Goal: Transaction & Acquisition: Download file/media

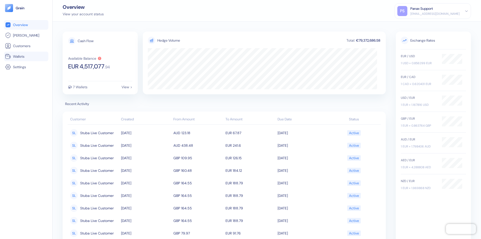
click at [26, 56] on link "Wallets" at bounding box center [26, 56] width 42 height 6
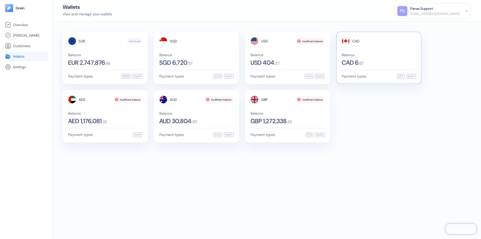
click at [356, 41] on span "CAD" at bounding box center [355, 41] width 7 height 4
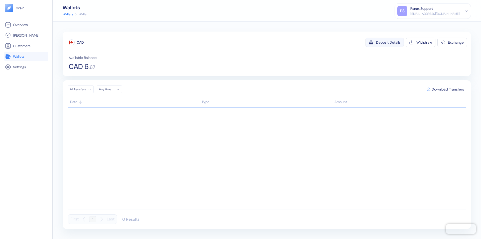
click at [388, 42] on div "Deposit Details" at bounding box center [388, 43] width 25 height 4
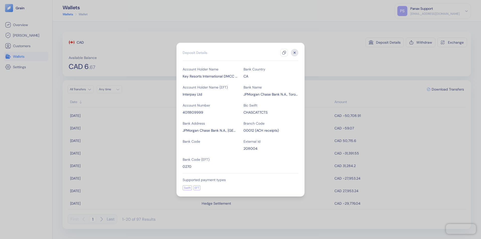
click at [284, 53] on icon "button" at bounding box center [284, 53] width 4 height 4
click at [295, 53] on icon "button" at bounding box center [295, 53] width 2 height 2
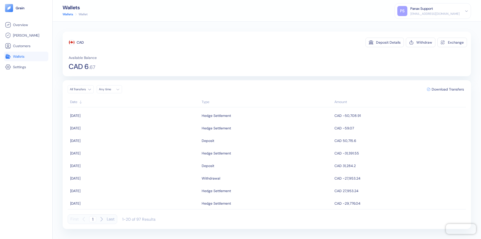
click at [111, 89] on div "Any time" at bounding box center [106, 89] width 15 height 4
click at [110, 136] on button "19" at bounding box center [110, 136] width 6 height 6
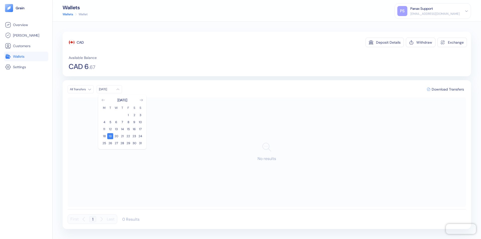
click at [103, 100] on icon "Go to previous month" at bounding box center [103, 100] width 3 height 2
click at [140, 129] on button "20" at bounding box center [140, 129] width 6 height 6
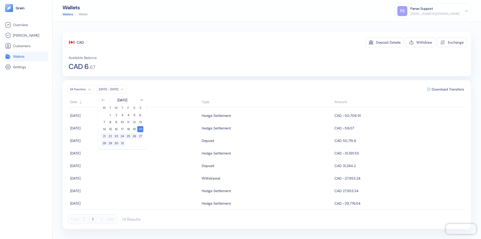
click at [80, 42] on div "CAD" at bounding box center [80, 42] width 7 height 5
click at [448, 89] on span "Download Transfers" at bounding box center [448, 89] width 32 height 4
click at [26, 56] on link "Wallets" at bounding box center [26, 56] width 42 height 6
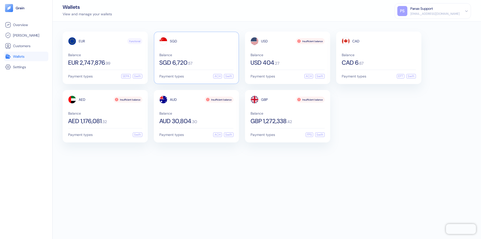
click at [173, 41] on span "SGD" at bounding box center [173, 41] width 7 height 4
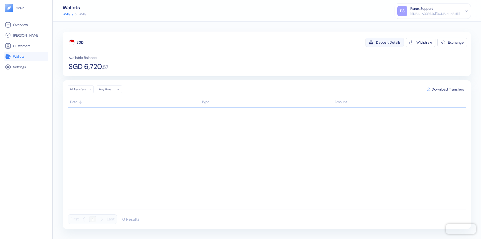
click at [388, 42] on div "Deposit Details" at bounding box center [388, 43] width 25 height 4
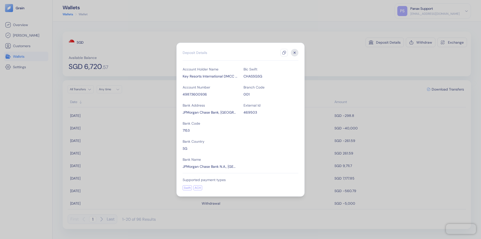
click at [284, 53] on icon "button" at bounding box center [284, 53] width 4 height 4
click at [295, 53] on icon "button" at bounding box center [295, 53] width 2 height 2
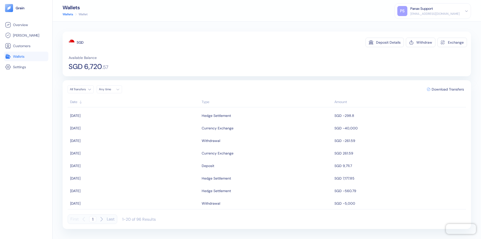
click at [111, 89] on div "Any time" at bounding box center [106, 89] width 15 height 4
click at [110, 136] on button "19" at bounding box center [110, 136] width 6 height 6
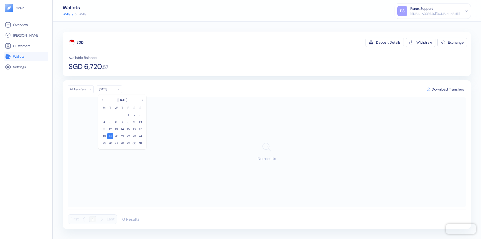
click at [103, 100] on icon "Go to previous month" at bounding box center [103, 100] width 3 height 2
click at [140, 129] on button "20" at bounding box center [140, 129] width 6 height 6
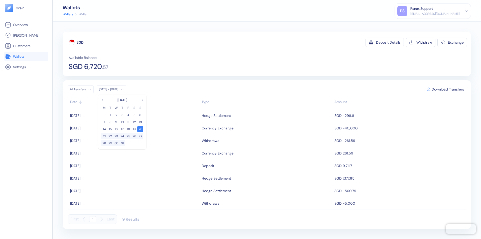
click at [80, 42] on div "SGD" at bounding box center [80, 42] width 7 height 5
click at [448, 89] on span "Download Transfers" at bounding box center [448, 89] width 32 height 4
click at [26, 56] on link "Wallets" at bounding box center [26, 56] width 42 height 6
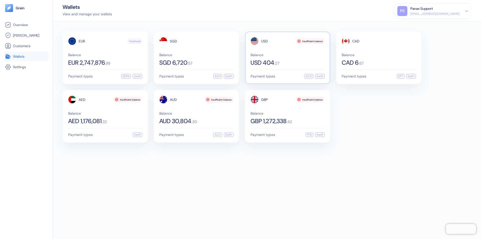
click at [264, 41] on span "USD" at bounding box center [264, 41] width 7 height 4
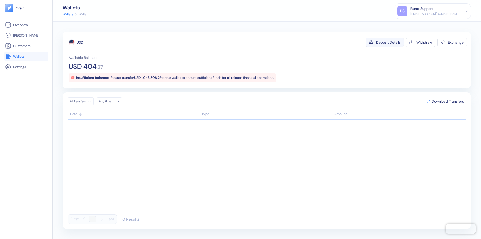
click at [388, 42] on div "Deposit Details" at bounding box center [388, 43] width 25 height 4
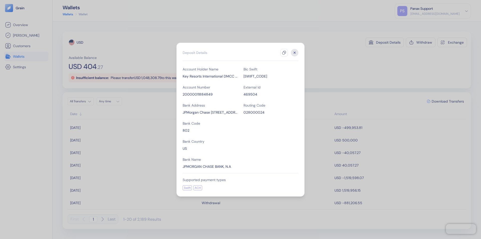
click at [284, 53] on icon "button" at bounding box center [284, 53] width 4 height 4
click at [295, 53] on icon "button" at bounding box center [295, 53] width 2 height 2
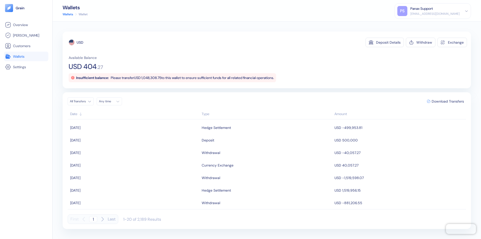
click at [111, 101] on div "Any time" at bounding box center [106, 101] width 15 height 4
click at [110, 148] on button "19" at bounding box center [110, 148] width 6 height 6
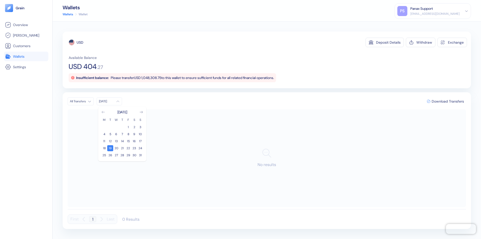
click at [103, 112] on icon "Go to previous month" at bounding box center [103, 112] width 3 height 2
click at [140, 141] on button "20" at bounding box center [140, 141] width 6 height 6
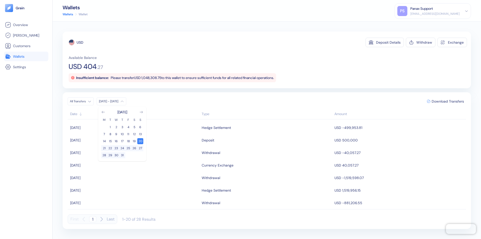
click at [80, 42] on div "USD" at bounding box center [80, 42] width 7 height 5
click at [448, 101] on span "Download Transfers" at bounding box center [448, 101] width 32 height 4
click at [26, 56] on link "Wallets" at bounding box center [26, 56] width 42 height 6
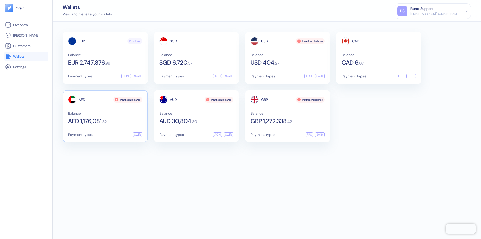
click at [82, 99] on span "AED" at bounding box center [82, 100] width 7 height 4
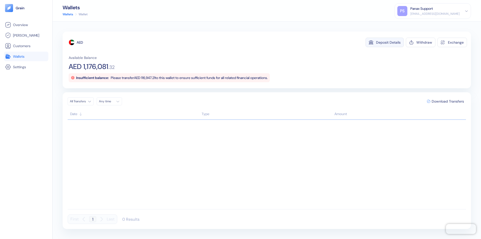
click at [388, 42] on div "Deposit Details" at bounding box center [388, 43] width 25 height 4
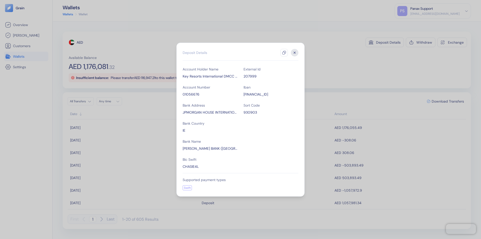
click at [284, 53] on icon "button" at bounding box center [284, 53] width 4 height 4
click at [295, 53] on icon "button" at bounding box center [295, 53] width 2 height 2
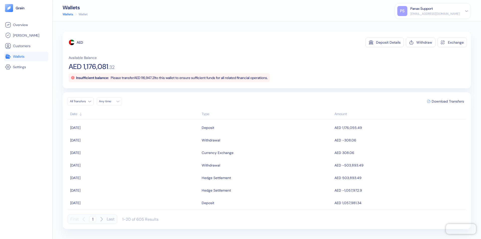
click at [111, 101] on div "Any time" at bounding box center [106, 101] width 15 height 4
click at [110, 148] on button "19" at bounding box center [110, 148] width 6 height 6
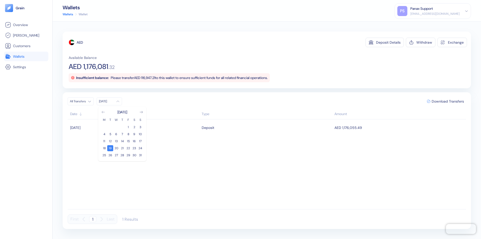
click at [103, 112] on icon "Go to previous month" at bounding box center [103, 112] width 3 height 2
click at [140, 141] on button "20" at bounding box center [140, 141] width 6 height 6
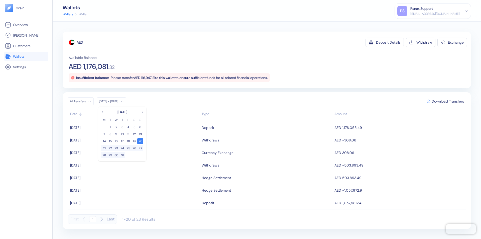
click at [80, 42] on div "AED" at bounding box center [80, 42] width 6 height 5
click at [448, 101] on span "Download Transfers" at bounding box center [448, 101] width 32 height 4
click at [26, 56] on link "Wallets" at bounding box center [26, 56] width 42 height 6
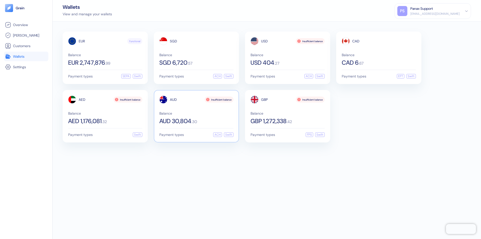
click at [173, 99] on span "AUD" at bounding box center [173, 100] width 7 height 4
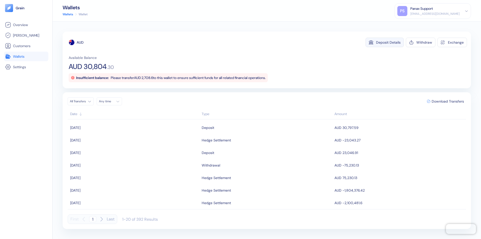
click at [388, 42] on div "Deposit Details" at bounding box center [388, 43] width 25 height 4
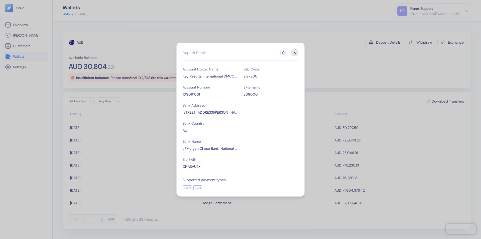
click at [284, 53] on icon "button" at bounding box center [284, 53] width 4 height 4
click at [295, 53] on icon "button" at bounding box center [295, 53] width 2 height 2
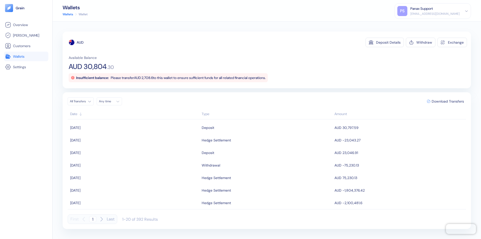
click at [111, 101] on div "Any time" at bounding box center [106, 101] width 15 height 4
click at [110, 148] on button "19" at bounding box center [110, 148] width 6 height 6
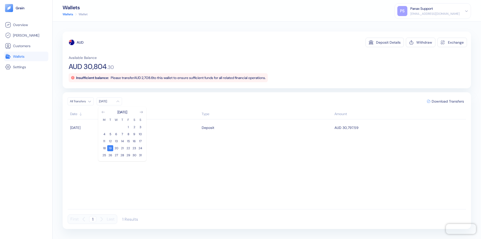
click at [103, 112] on icon "Go to previous month" at bounding box center [103, 112] width 3 height 2
click at [140, 141] on button "20" at bounding box center [140, 141] width 6 height 6
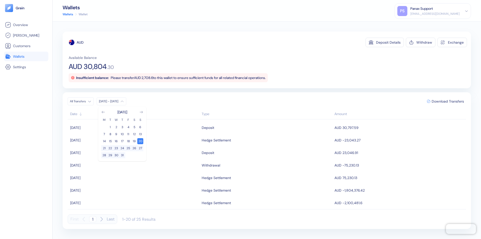
click at [80, 42] on div "AUD" at bounding box center [80, 42] width 7 height 5
click at [448, 101] on span "Download Transfers" at bounding box center [448, 101] width 32 height 4
click at [26, 56] on link "Wallets" at bounding box center [26, 56] width 42 height 6
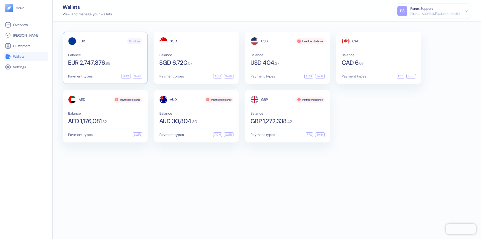
click at [82, 41] on span "EUR" at bounding box center [82, 41] width 6 height 4
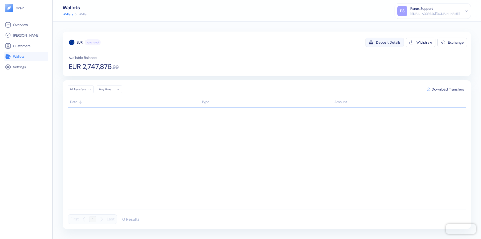
click at [388, 42] on div "Deposit Details" at bounding box center [388, 43] width 25 height 4
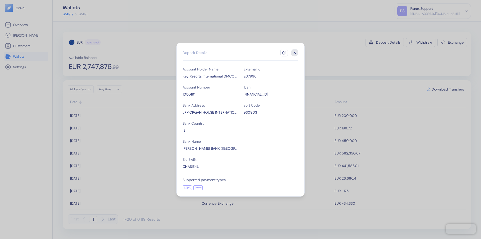
click at [284, 53] on icon "button" at bounding box center [284, 53] width 4 height 4
click at [295, 53] on icon "button" at bounding box center [295, 53] width 2 height 2
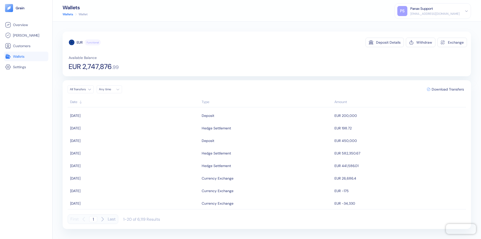
click at [111, 89] on div "Any time" at bounding box center [106, 89] width 15 height 4
click at [110, 136] on button "19" at bounding box center [110, 136] width 6 height 6
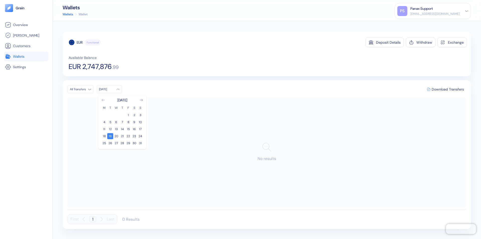
click at [103, 100] on icon "Go to previous month" at bounding box center [103, 100] width 3 height 2
click at [140, 129] on button "20" at bounding box center [140, 129] width 6 height 6
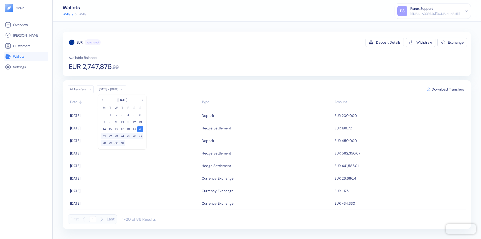
click at [80, 42] on div "EUR" at bounding box center [80, 42] width 6 height 5
click at [448, 89] on span "Download Transfers" at bounding box center [448, 89] width 32 height 4
click at [26, 56] on link "Wallets" at bounding box center [26, 56] width 42 height 6
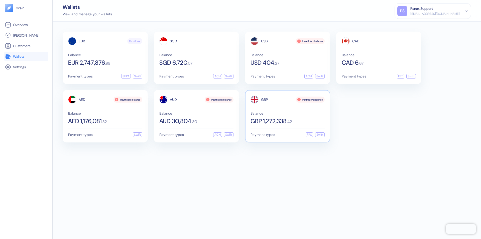
click at [264, 99] on span "GBP" at bounding box center [264, 100] width 7 height 4
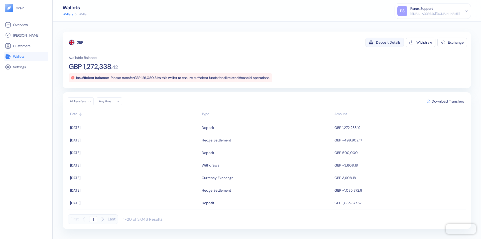
click at [388, 42] on div "Deposit Details" at bounding box center [388, 43] width 25 height 4
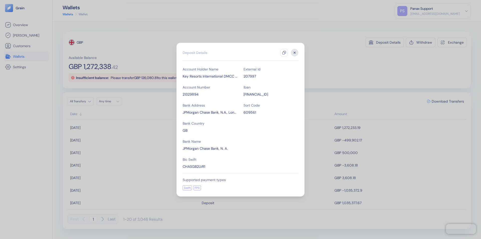
click at [284, 53] on icon "button" at bounding box center [284, 53] width 4 height 4
click at [295, 53] on icon "button" at bounding box center [295, 53] width 2 height 2
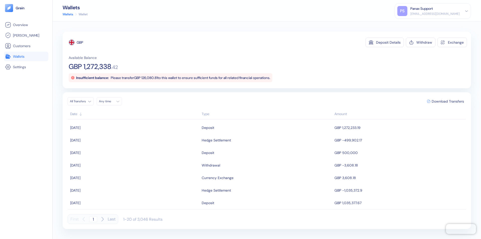
click at [111, 101] on div "Any time" at bounding box center [106, 101] width 15 height 4
click at [110, 148] on button "19" at bounding box center [110, 148] width 6 height 6
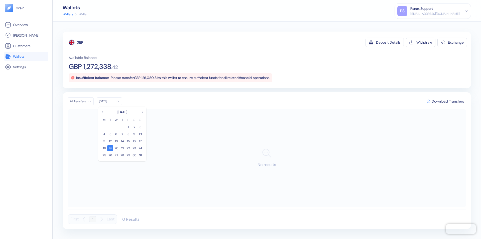
click at [103, 112] on icon "Go to previous month" at bounding box center [103, 112] width 3 height 2
click at [140, 141] on button "20" at bounding box center [140, 141] width 6 height 6
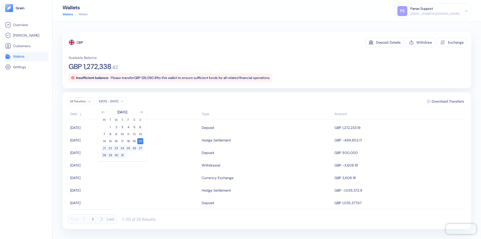
click at [80, 42] on div "GBP" at bounding box center [80, 42] width 7 height 5
click at [448, 101] on span "Download Transfers" at bounding box center [448, 101] width 32 height 4
click at [433, 11] on div "Panax Support" at bounding box center [421, 8] width 23 height 5
click at [418, 25] on div "Sign Out" at bounding box center [411, 24] width 14 height 5
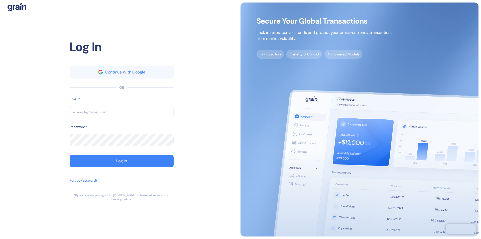
click at [121, 114] on input "text" at bounding box center [122, 112] width 104 height 13
type input "[EMAIL_ADDRESS][DOMAIN_NAME]"
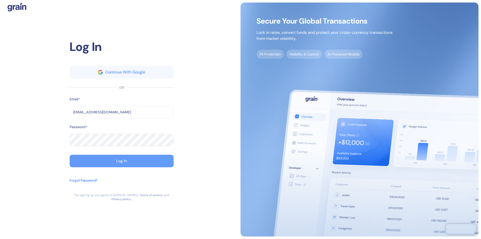
click at [121, 163] on div "Log In" at bounding box center [121, 161] width 11 height 4
